Goal: Find specific page/section: Find specific page/section

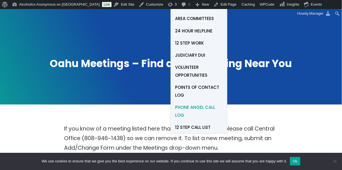
scroll to position [42, 0]
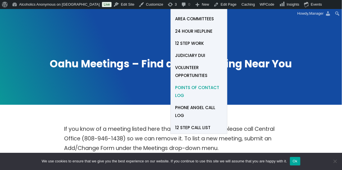
click at [194, 86] on span "Points of Contact Log" at bounding box center [199, 92] width 48 height 16
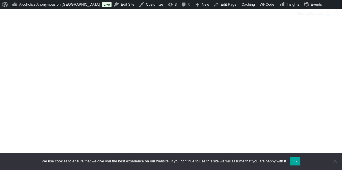
scroll to position [261, 0]
click at [284, 73] on div at bounding box center [171, 19] width 308 height 228
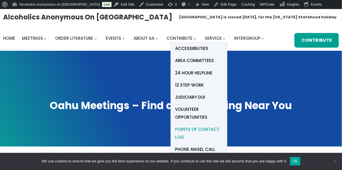
click at [194, 128] on span "Points of Contact Log" at bounding box center [199, 133] width 48 height 16
click at [195, 130] on span "Points of Contact Log" at bounding box center [199, 133] width 48 height 16
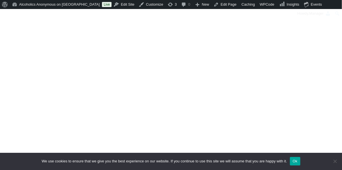
scroll to position [218, 0]
